Goal: Download file/media

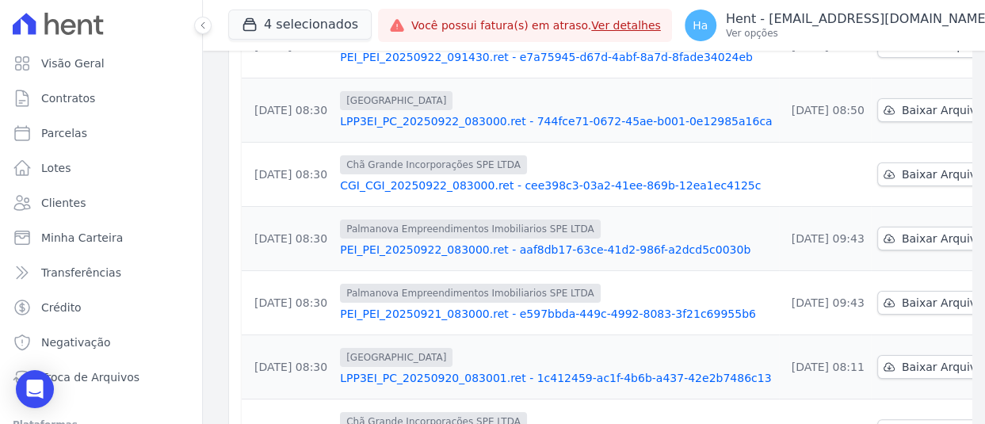
scroll to position [317, 0]
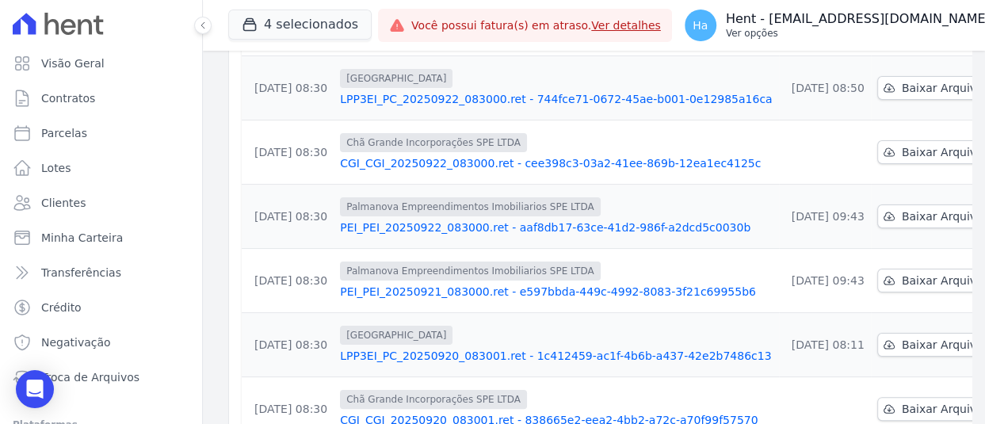
click at [886, 33] on p "Ver opções" at bounding box center [858, 33] width 265 height 13
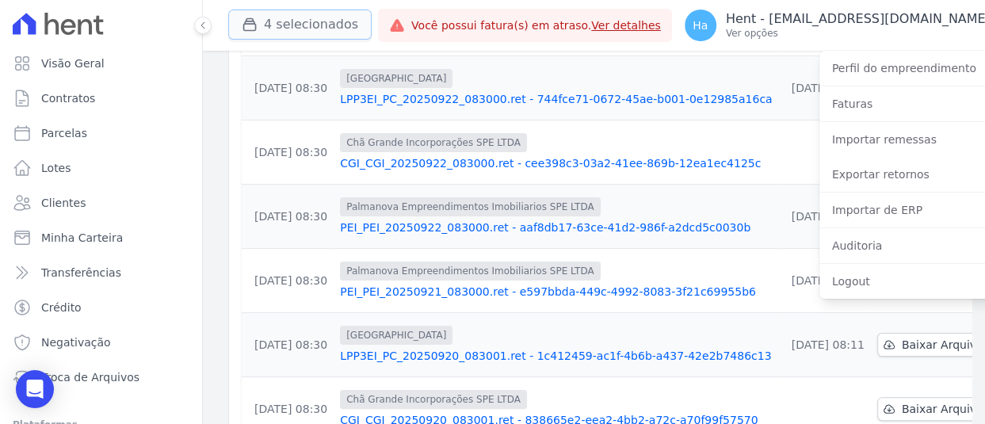
click at [285, 31] on button "4 selecionados" at bounding box center [299, 25] width 143 height 30
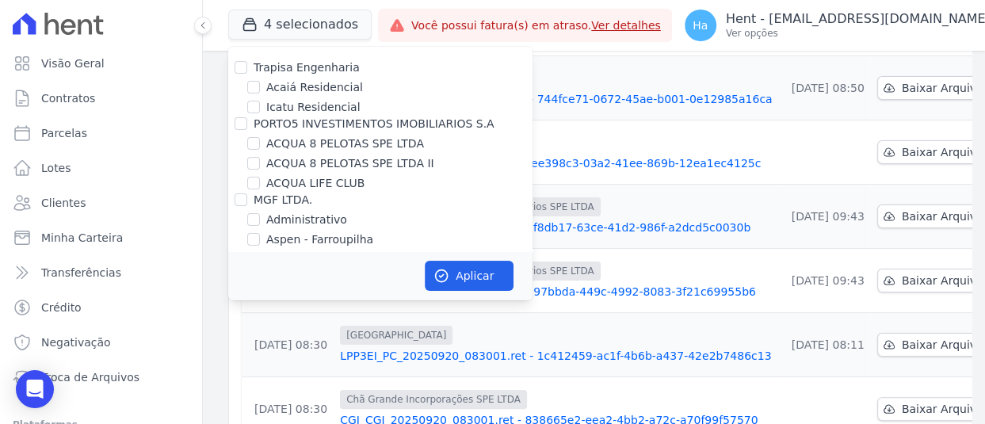
click at [436, 71] on div "Trapisa Engenharia" at bounding box center [380, 67] width 304 height 17
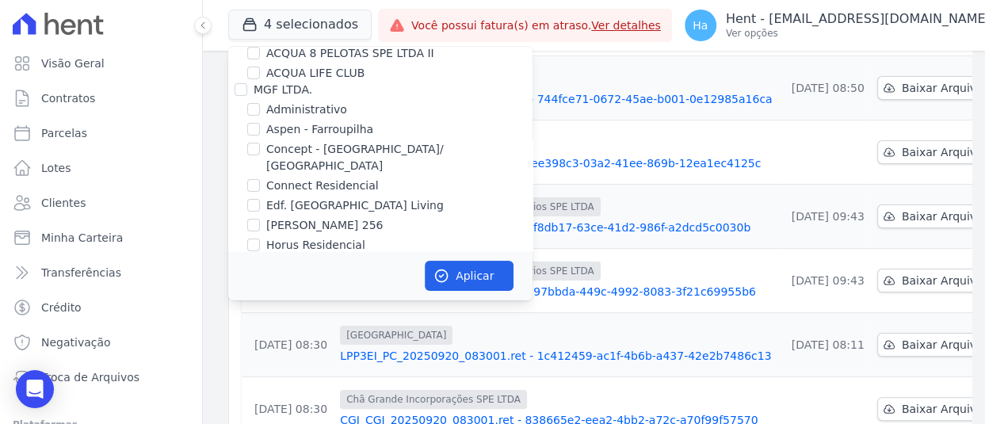
scroll to position [5935, 0]
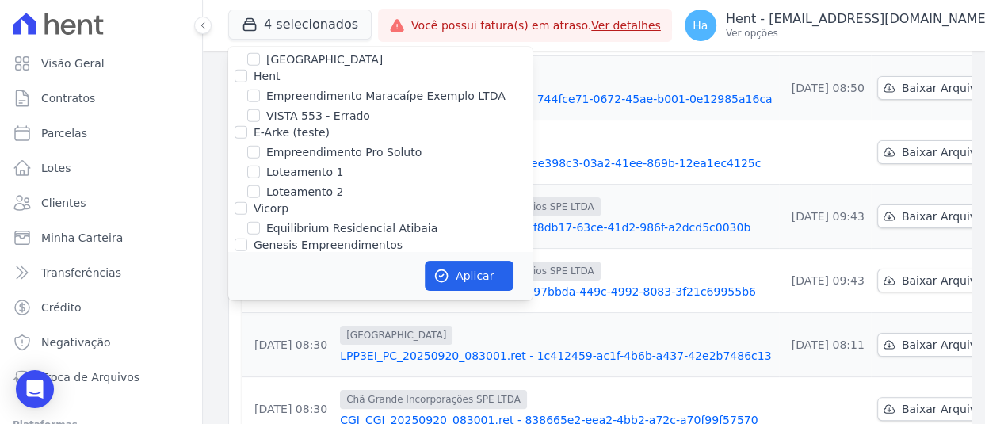
click at [262, 277] on div "[GEOGRAPHIC_DATA] 3" at bounding box center [380, 285] width 304 height 17
click at [254, 278] on input "[GEOGRAPHIC_DATA] 3" at bounding box center [253, 284] width 13 height 13
checkbox input "true"
click at [251, 318] on input "[PERSON_NAME]" at bounding box center [253, 324] width 13 height 13
checkbox input "true"
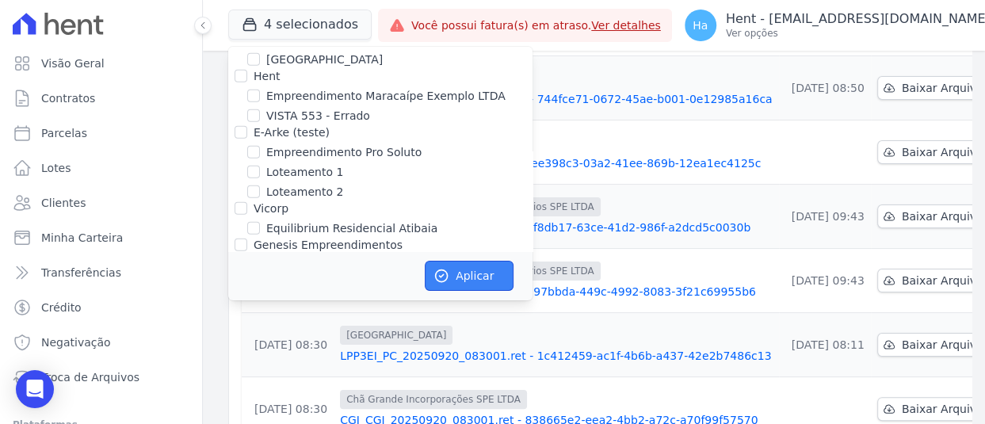
click at [488, 268] on button "Aplicar" at bounding box center [469, 276] width 89 height 30
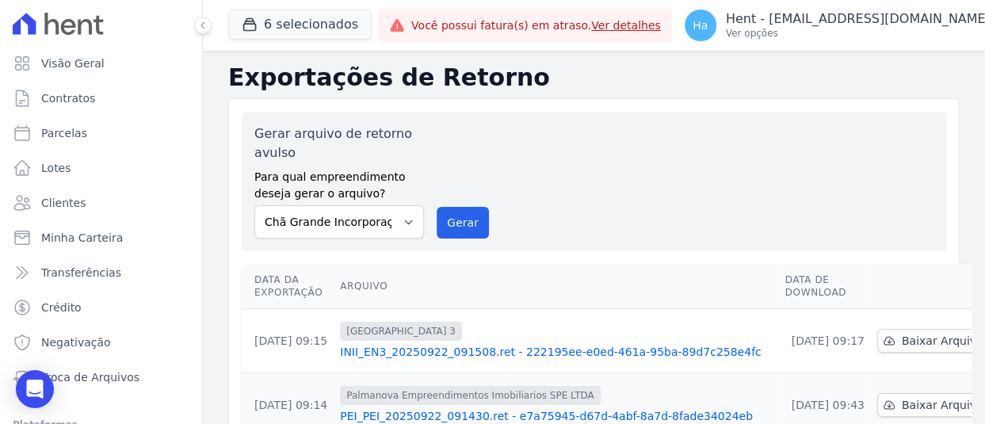
click at [618, 350] on link "INII_EN3_20250922_091508.ret - 222195ee-e0ed-461a-95ba-89d7c258e4fc" at bounding box center [556, 352] width 432 height 16
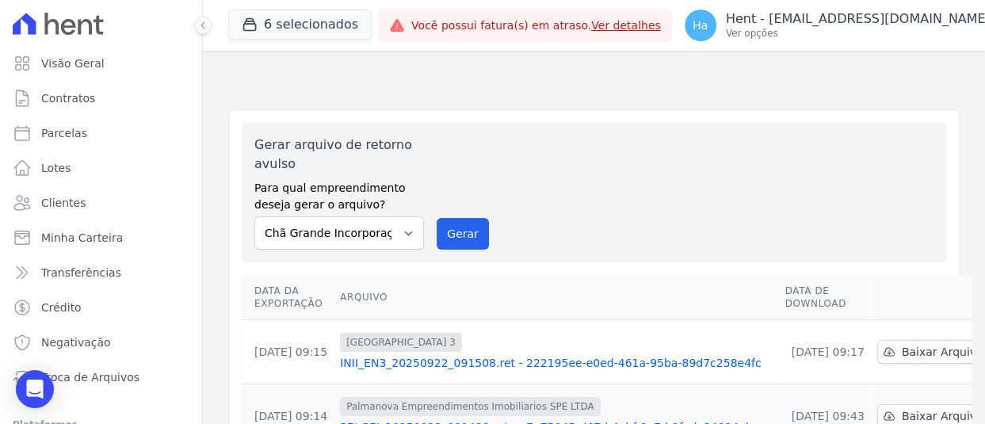
scroll to position [238, 0]
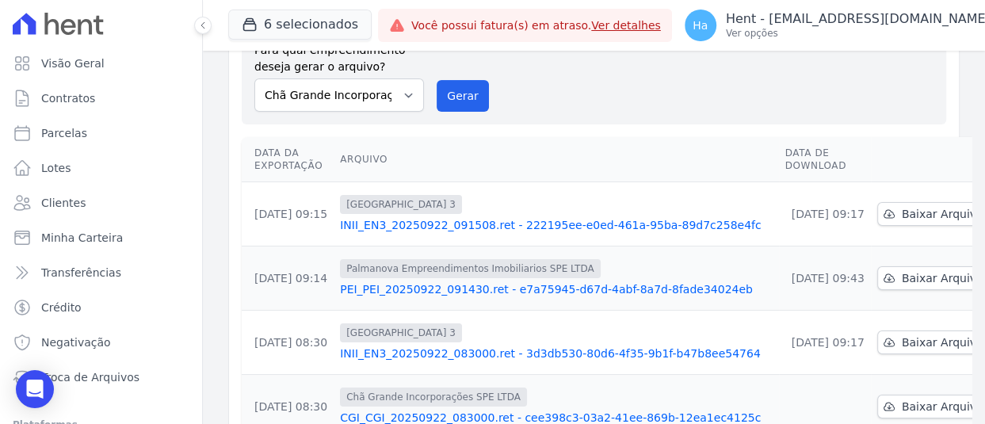
click at [551, 351] on link "INII_EN3_20250922_083000.ret - 3d3db530-80d6-4f35-9b1f-b47b8ee54764" at bounding box center [556, 354] width 432 height 16
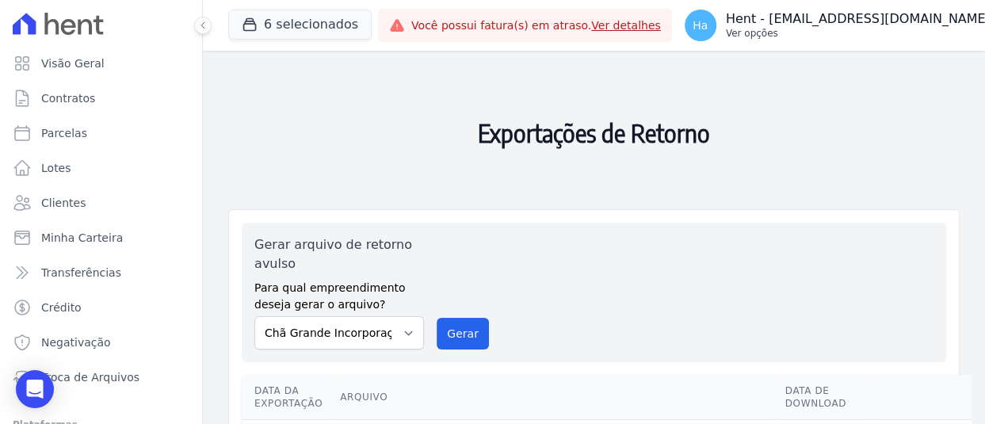
click at [843, 25] on p "Hent - [EMAIL_ADDRESS][DOMAIN_NAME]" at bounding box center [858, 19] width 265 height 16
click at [907, 14] on p "Hent - [EMAIL_ADDRESS][DOMAIN_NAME]" at bounding box center [858, 19] width 265 height 16
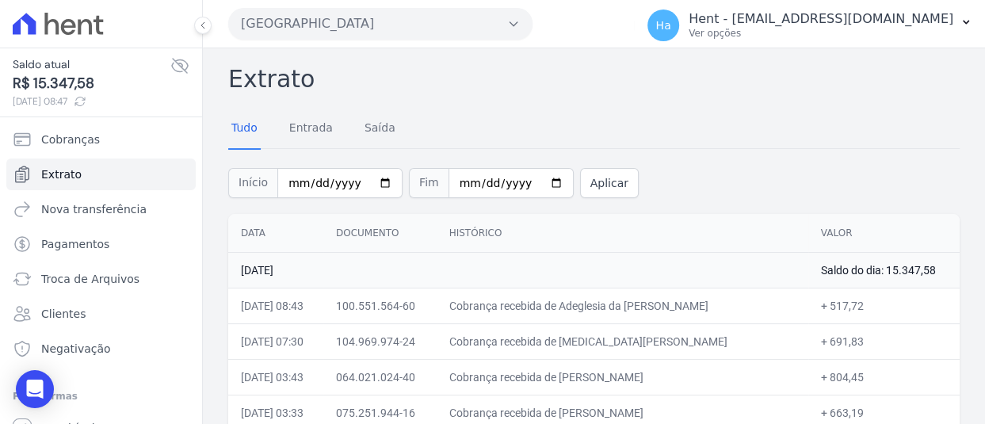
scroll to position [238, 0]
